Goal: Contribute content: Add original content to the website for others to see

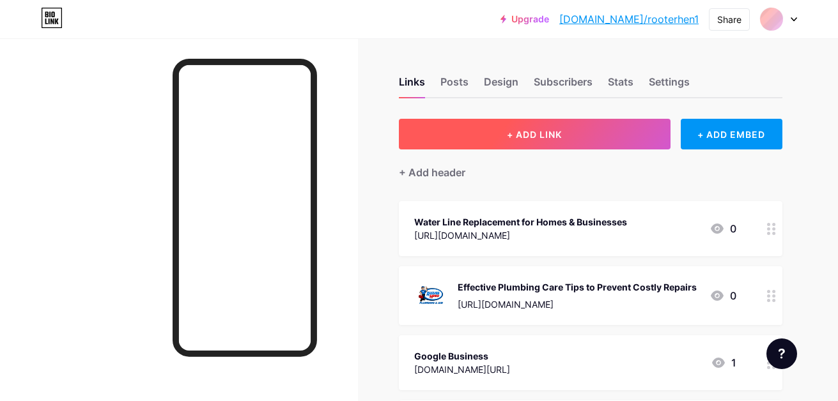
click at [605, 137] on button "+ ADD LINK" at bounding box center [535, 134] width 272 height 31
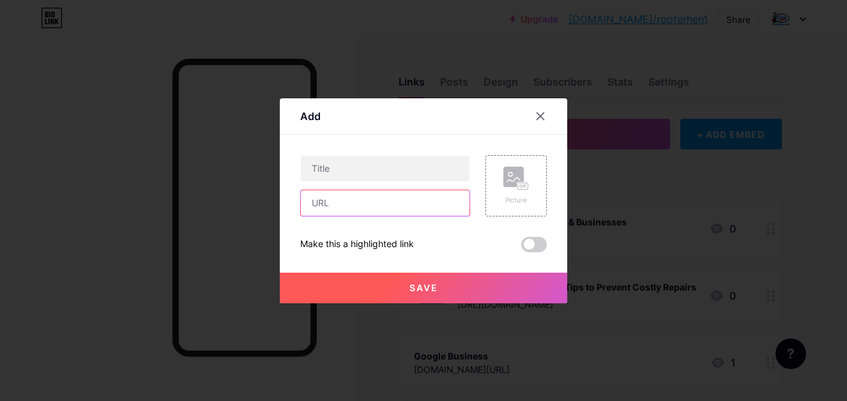
click at [372, 197] on input "text" at bounding box center [385, 203] width 169 height 26
paste input "[URL][DOMAIN_NAME]"
type input "[URL][DOMAIN_NAME]"
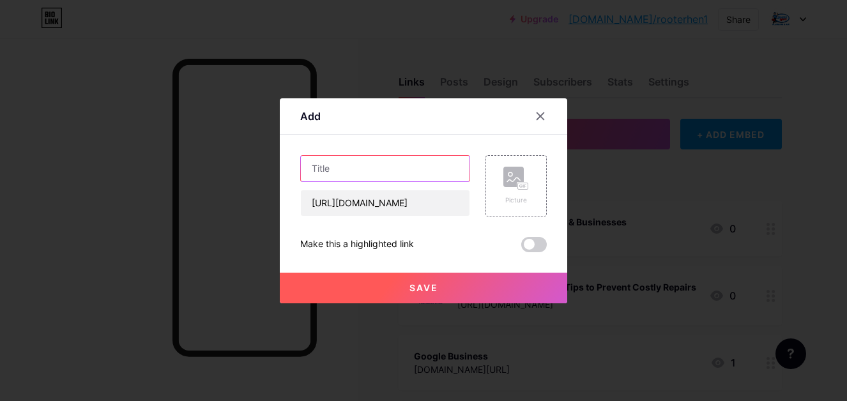
click at [368, 178] on input "text" at bounding box center [385, 169] width 169 height 26
paste input "Expert Gas Leak Repair & Re-Piping Services Near You"
type input "Expert Gas Leak Repair & Re-Piping Services Near You"
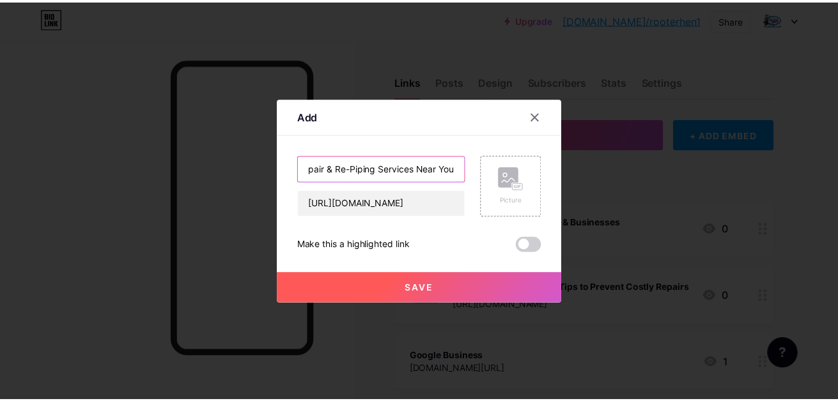
scroll to position [0, 0]
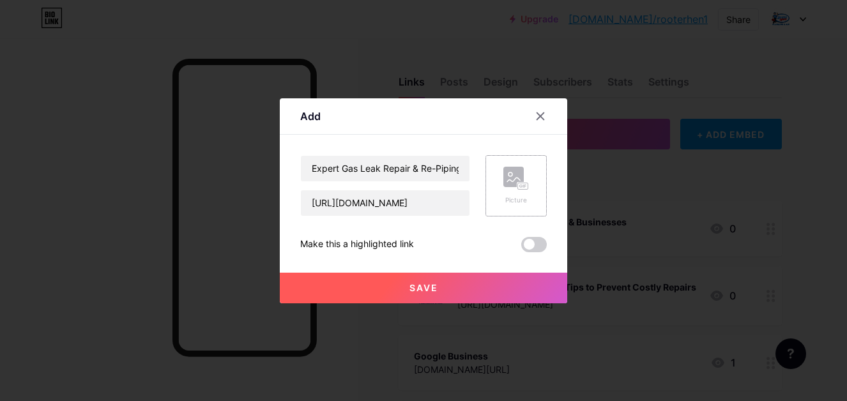
click at [529, 178] on icon at bounding box center [517, 179] width 26 height 24
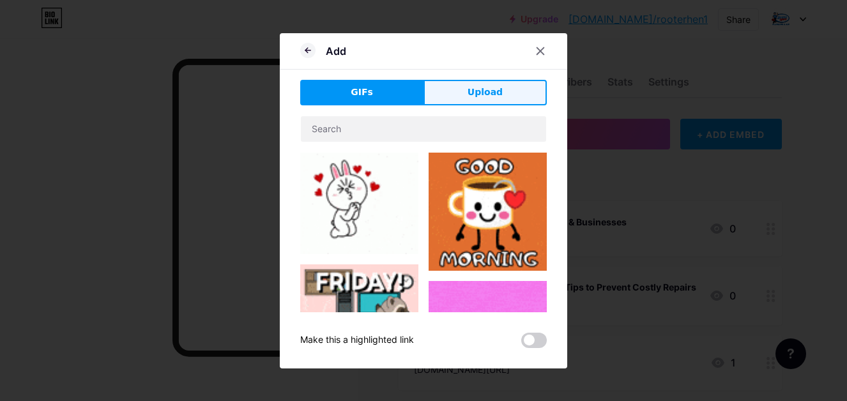
click at [477, 94] on span "Upload" at bounding box center [485, 92] width 35 height 13
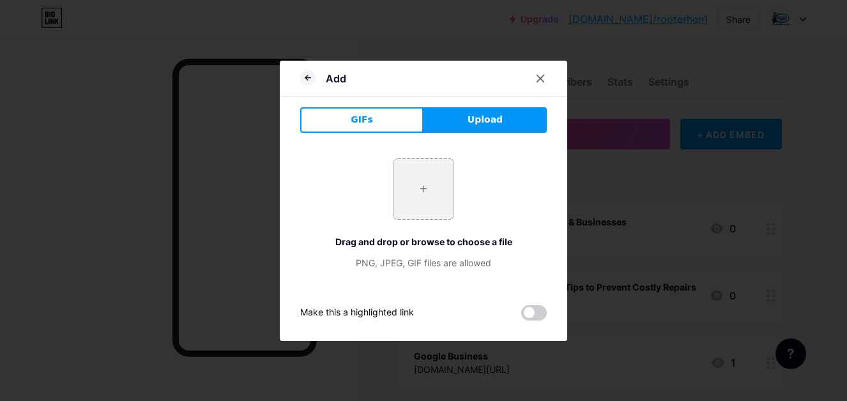
click at [436, 187] on input "file" at bounding box center [424, 189] width 60 height 60
type input "C:\fakepath\Expert Gas Leak Repair & Re-Piping Services Near You_.jpg"
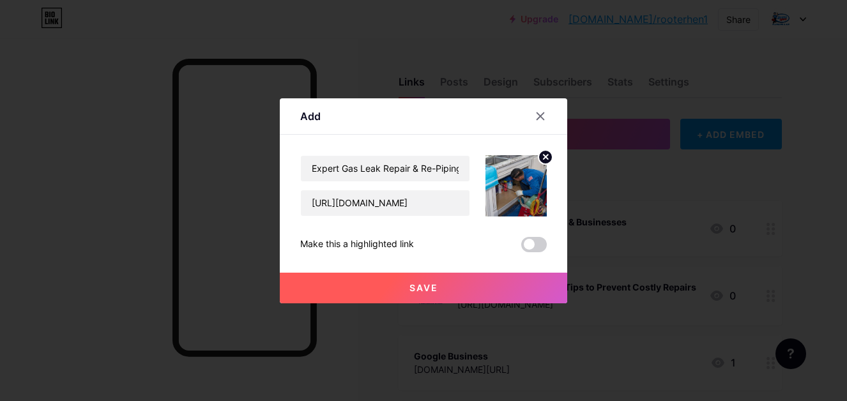
click at [542, 249] on span at bounding box center [534, 244] width 26 height 15
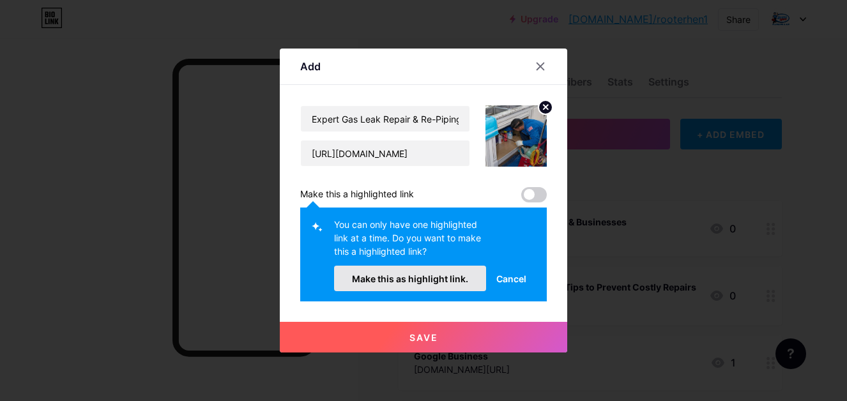
click at [452, 280] on span "Make this as highlight link." at bounding box center [410, 279] width 116 height 11
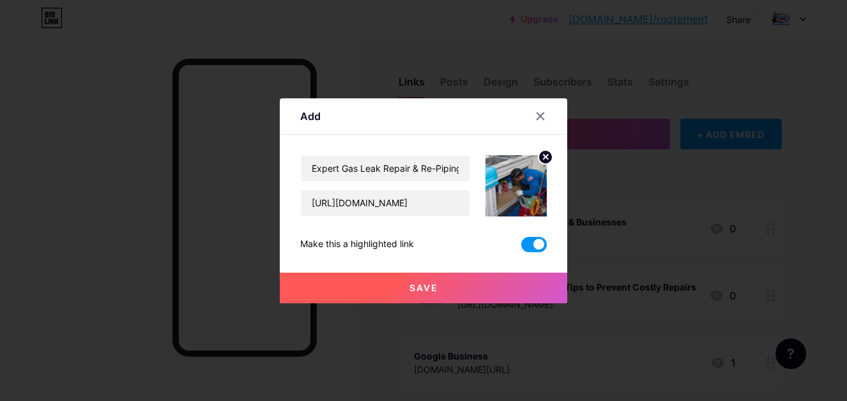
click at [507, 284] on button "Save" at bounding box center [424, 288] width 288 height 31
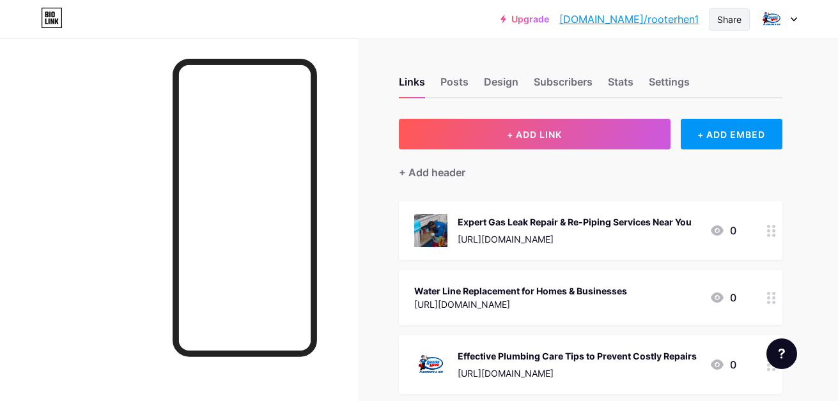
click at [720, 20] on div "Share" at bounding box center [729, 19] width 24 height 13
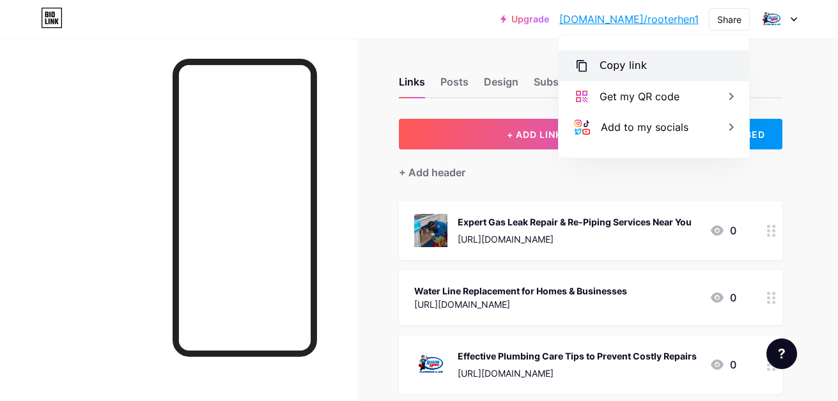
click at [649, 67] on div "Copy link" at bounding box center [654, 65] width 190 height 31
